Goal: Transaction & Acquisition: Obtain resource

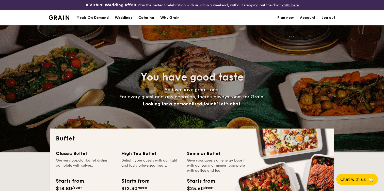
select select
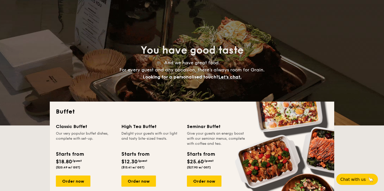
scroll to position [29, 0]
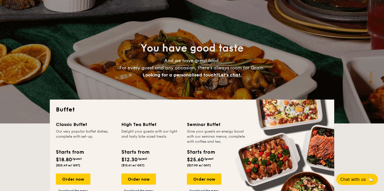
click at [211, 125] on div "Seminar Buffet" at bounding box center [216, 124] width 59 height 7
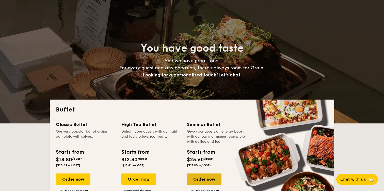
click at [199, 176] on div "Order now" at bounding box center [204, 178] width 35 height 11
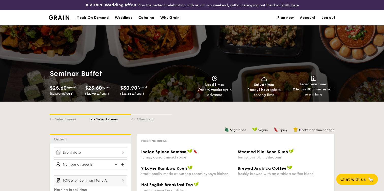
select select
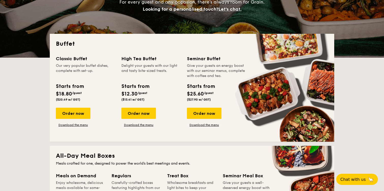
scroll to position [105, 0]
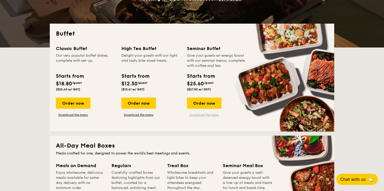
click at [213, 116] on link "Download the menu" at bounding box center [204, 115] width 35 height 4
